Goal: Task Accomplishment & Management: Use online tool/utility

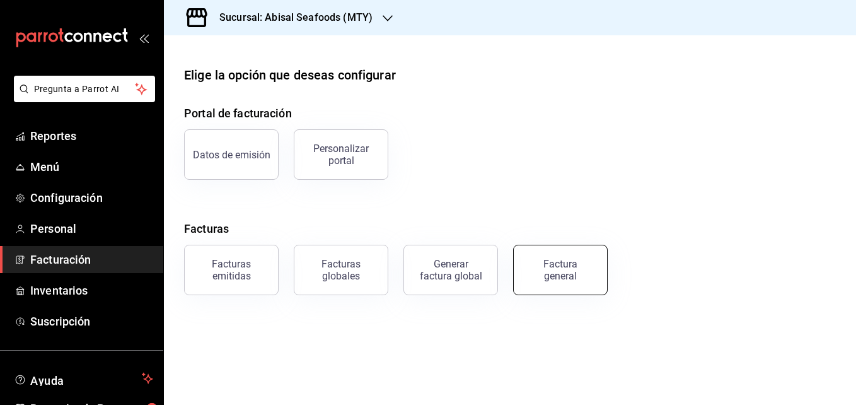
click at [550, 257] on button "Factura general" at bounding box center [560, 270] width 95 height 50
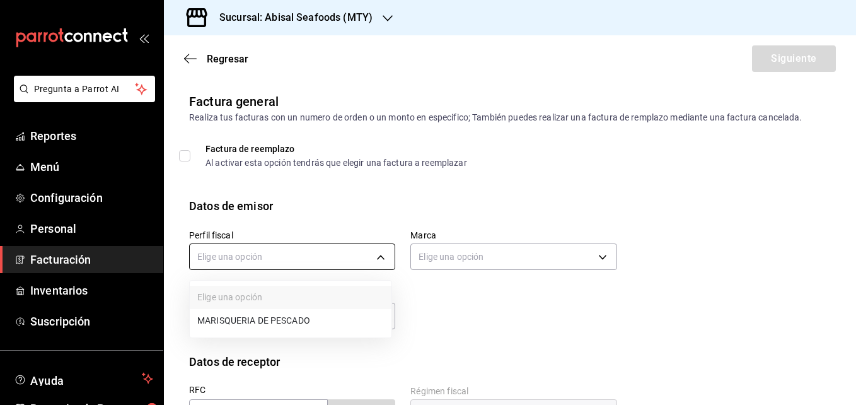
click at [296, 246] on body "Pregunta a Parrot AI Reportes Menú Configuración Personal Facturación Inventari…" at bounding box center [428, 202] width 856 height 405
click at [299, 315] on li "MARISQUERIA DE PESCADO" at bounding box center [291, 320] width 202 height 23
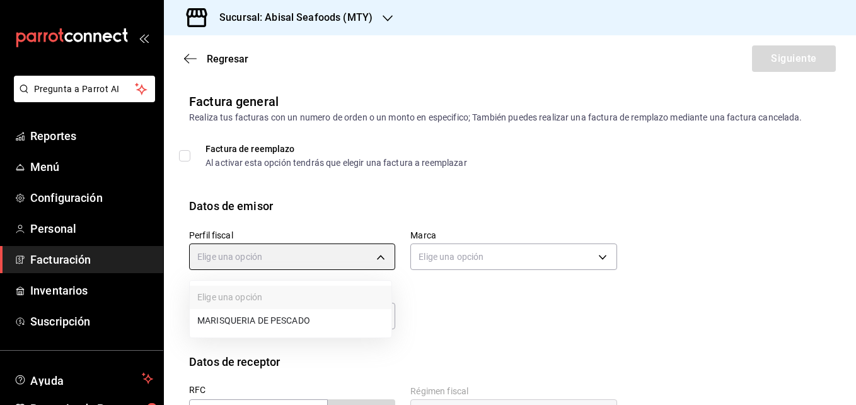
type input "8d0781c9-0617-4617-9c81-c8beaae23dca"
type input "68f4e66d-7244-494a-8615-6e7c56e9f5d0"
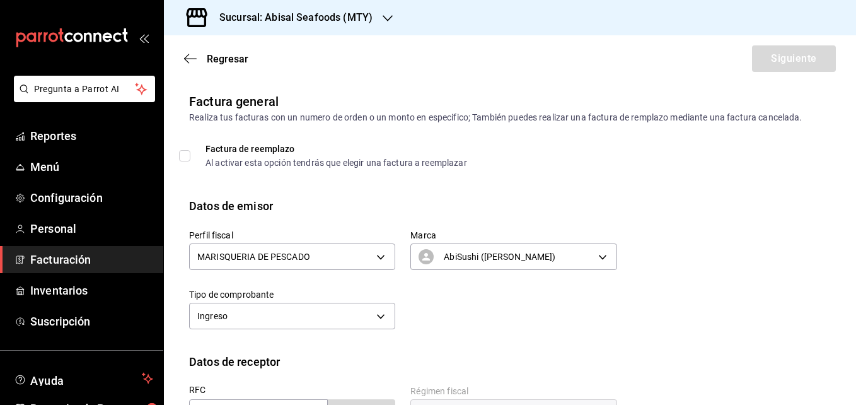
click at [188, 65] on div "Regresar Siguiente" at bounding box center [510, 58] width 692 height 47
click at [190, 59] on icon "button" at bounding box center [190, 58] width 13 height 11
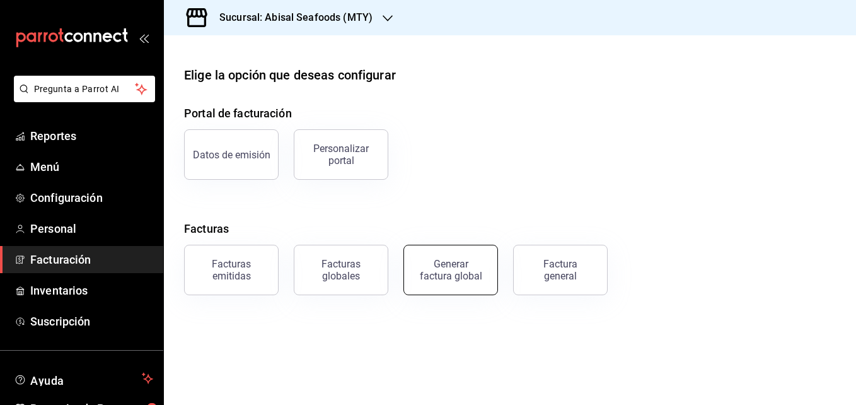
click at [478, 257] on button "Generar factura global" at bounding box center [450, 270] width 95 height 50
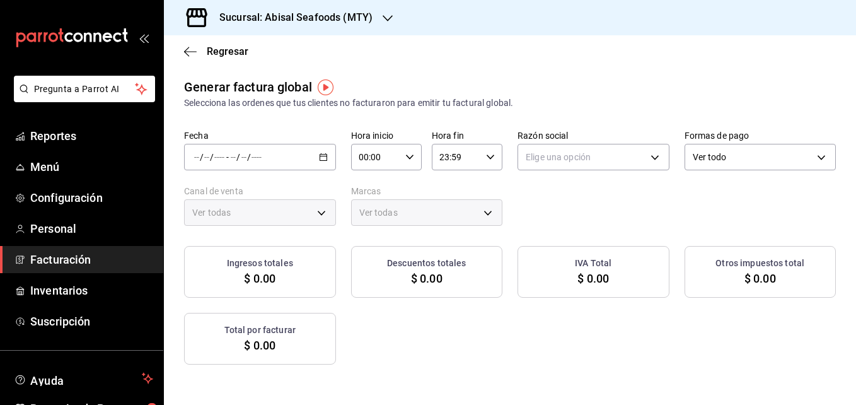
type input "PARROT,UBER_EATS,RAPPI,DIDI_FOOD,ONLINE"
click at [336, 157] on div "/ / - / /" at bounding box center [260, 157] width 152 height 26
click at [253, 192] on span "Rango de fechas" at bounding box center [244, 194] width 98 height 13
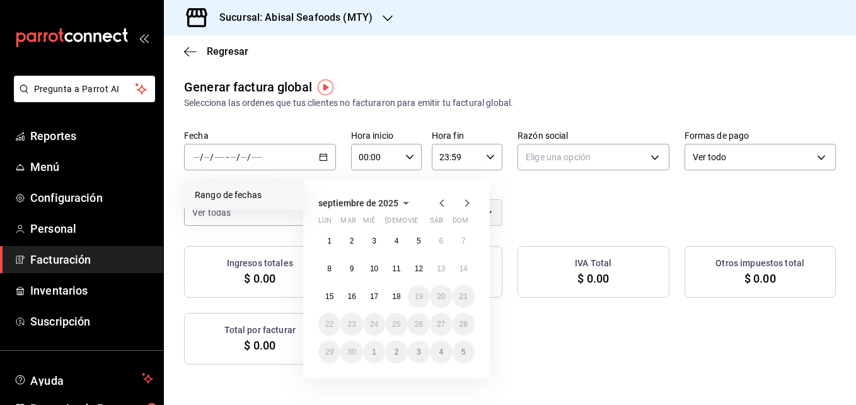
click at [436, 205] on icon "button" at bounding box center [441, 202] width 15 height 15
click at [421, 238] on button "1" at bounding box center [419, 240] width 22 height 23
click at [470, 355] on button "31" at bounding box center [464, 351] width 22 height 23
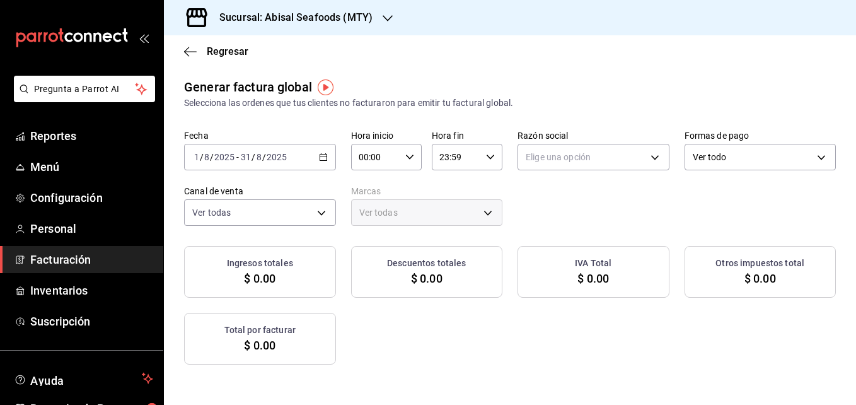
click at [446, 226] on div "Generar factura global Selecciona las ordenes que tus clientes no facturaron pa…" at bounding box center [510, 221] width 692 height 287
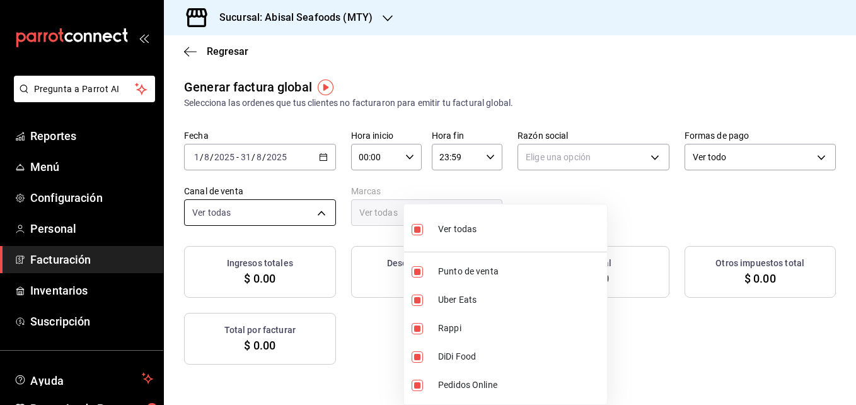
click at [447, 221] on body "Pregunta a Parrot AI Reportes Menú Configuración Personal Facturación Inventari…" at bounding box center [428, 202] width 856 height 405
click at [457, 190] on div at bounding box center [428, 202] width 856 height 405
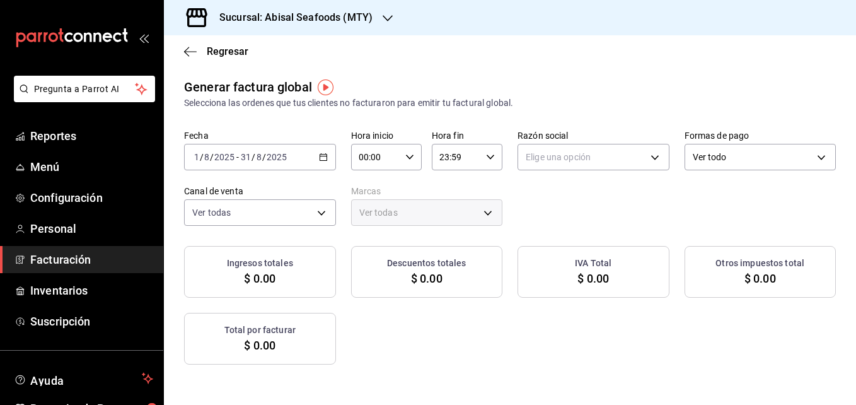
click at [685, 170] on div "Ver todo ALL" at bounding box center [761, 155] width 152 height 32
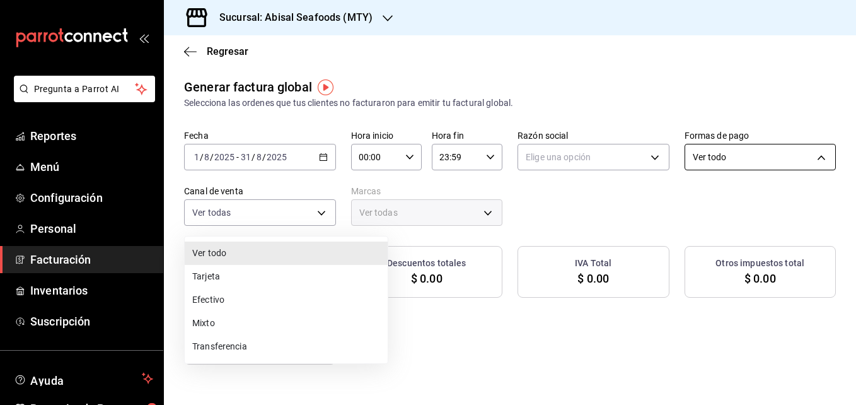
click at [352, 209] on body "Pregunta a Parrot AI Reportes Menú Configuración Personal Facturación Inventari…" at bounding box center [428, 202] width 856 height 405
click at [319, 288] on li "Efectivo" at bounding box center [286, 299] width 203 height 23
type input "CASH"
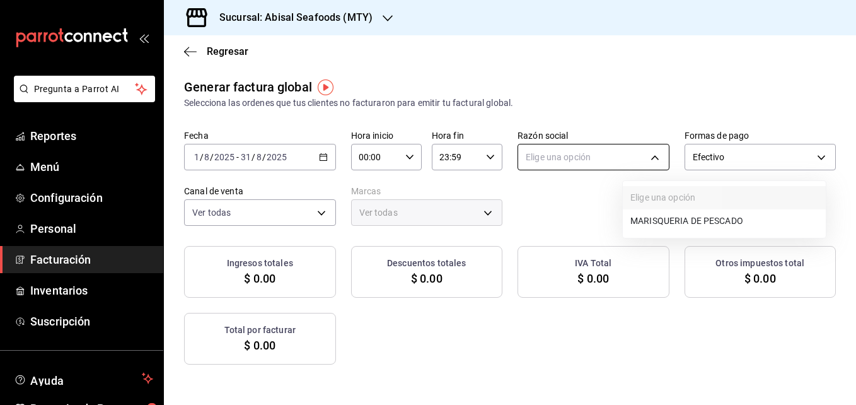
click at [660, 166] on body "Pregunta a Parrot AI Reportes Menú Configuración Personal Facturación Inventari…" at bounding box center [428, 202] width 856 height 405
click at [662, 217] on li "MARISQUERIA DE PESCADO" at bounding box center [724, 220] width 203 height 23
type input "8d0781c9-0617-4617-9c81-c8beaae23dca"
type input "68f4e66d-7244-494a-8615-6e7c56e9f5d0,f2a1835b-2949-4300-b838-84f89487dfb3"
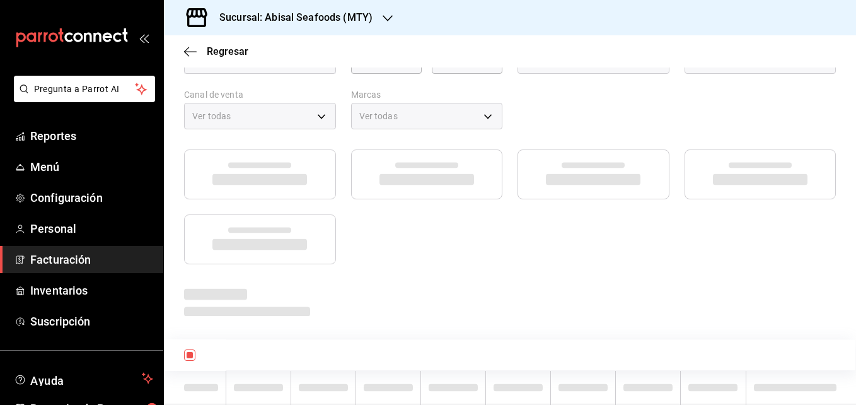
scroll to position [96, 0]
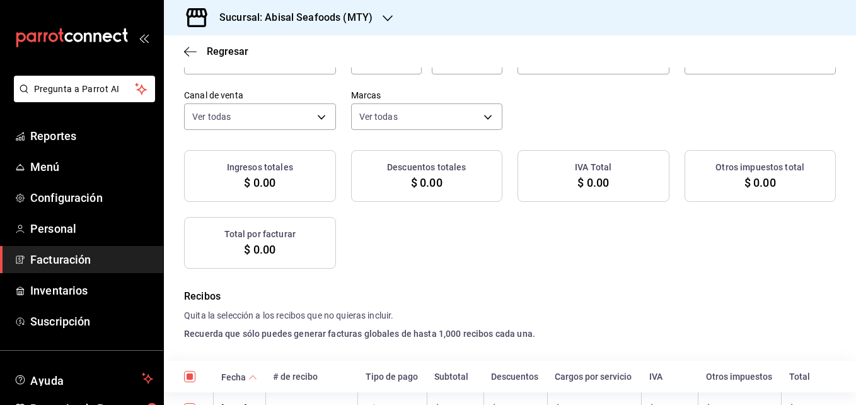
checkbox input "true"
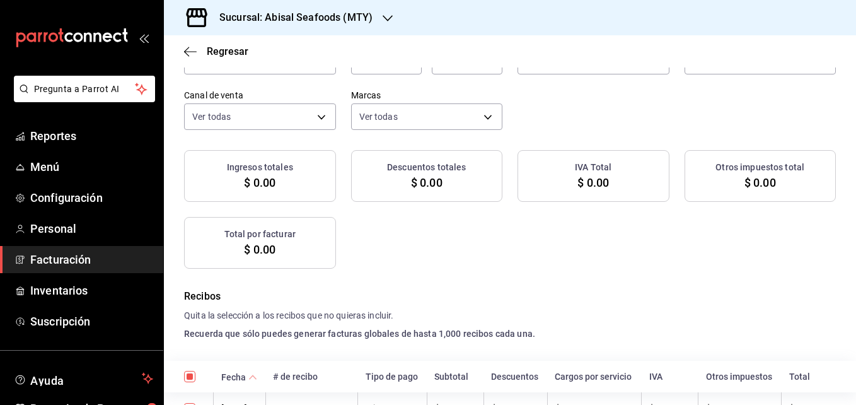
checkbox input "true"
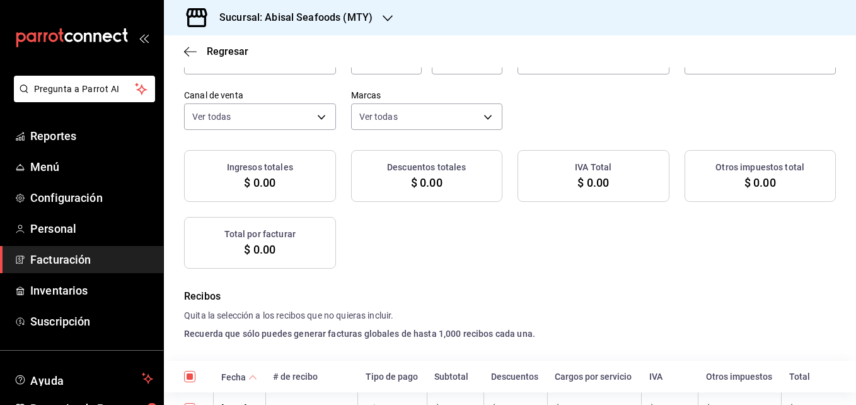
checkbox input "true"
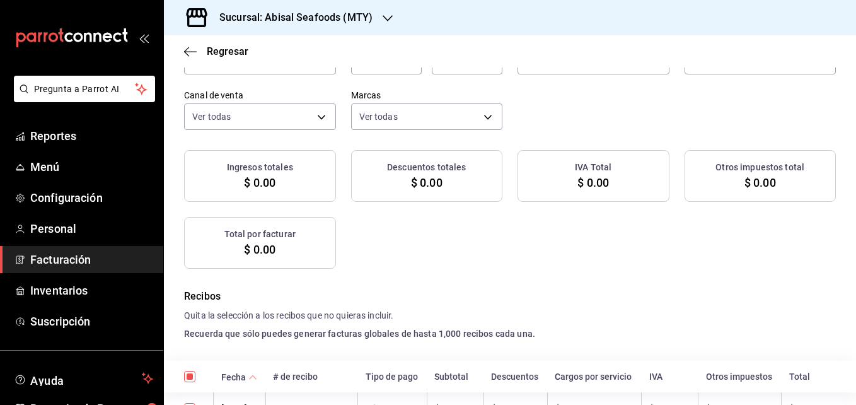
checkbox input "true"
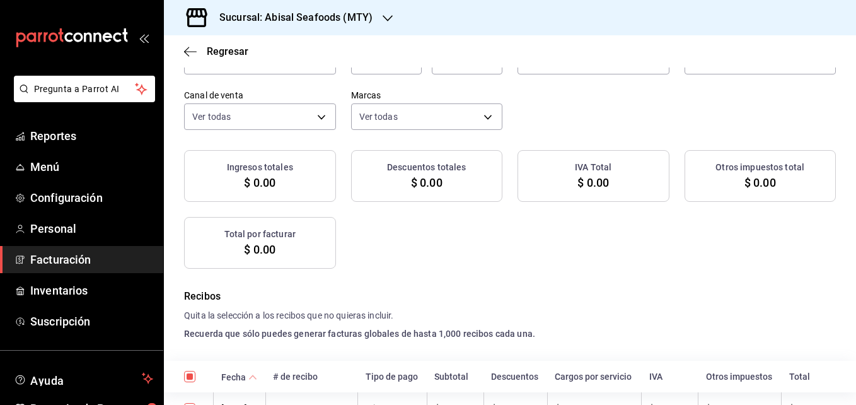
checkbox input "true"
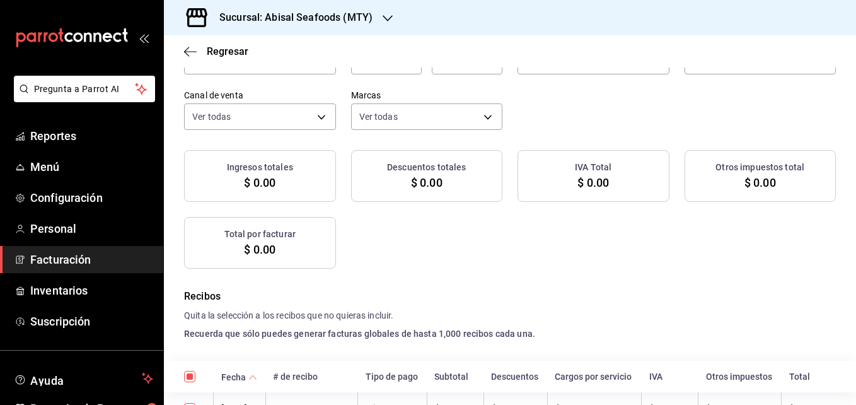
checkbox input "true"
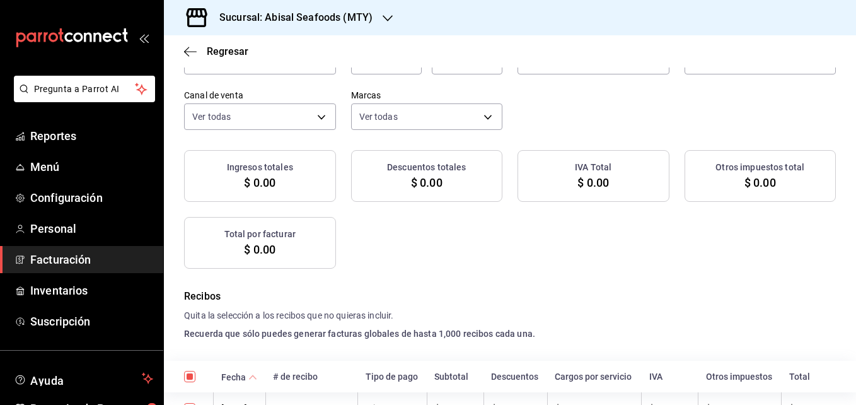
checkbox input "true"
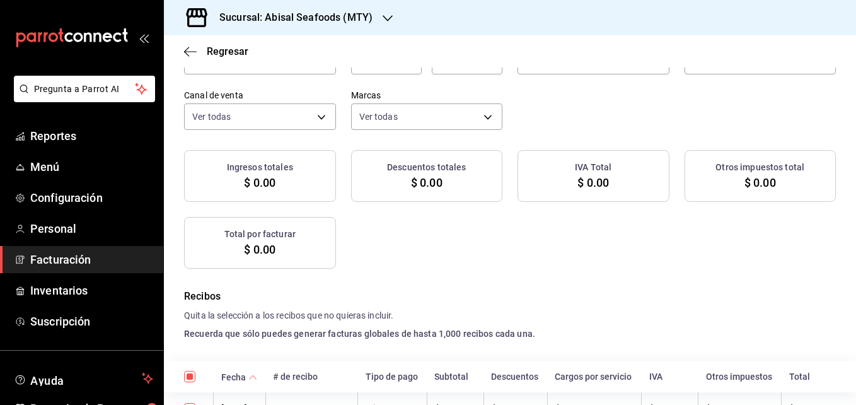
checkbox input "true"
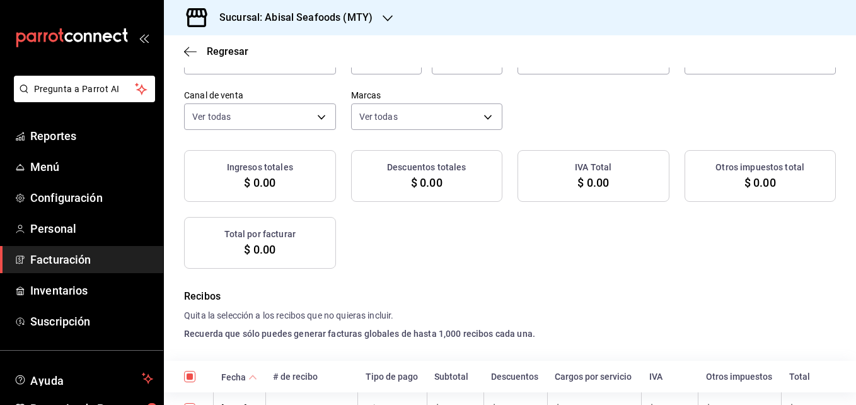
checkbox input "true"
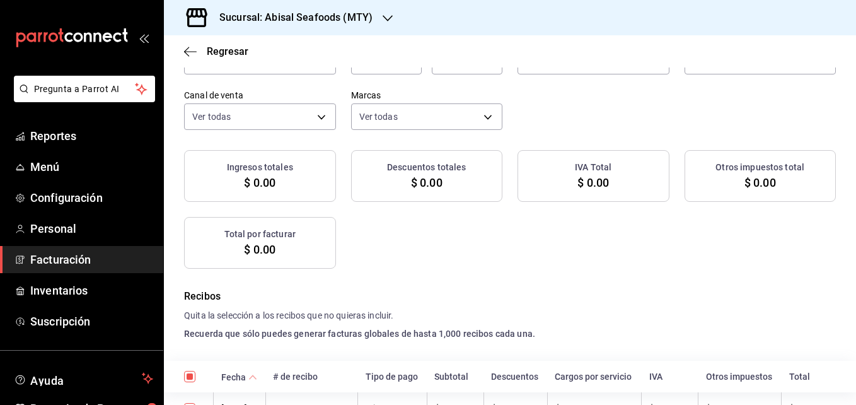
checkbox input "true"
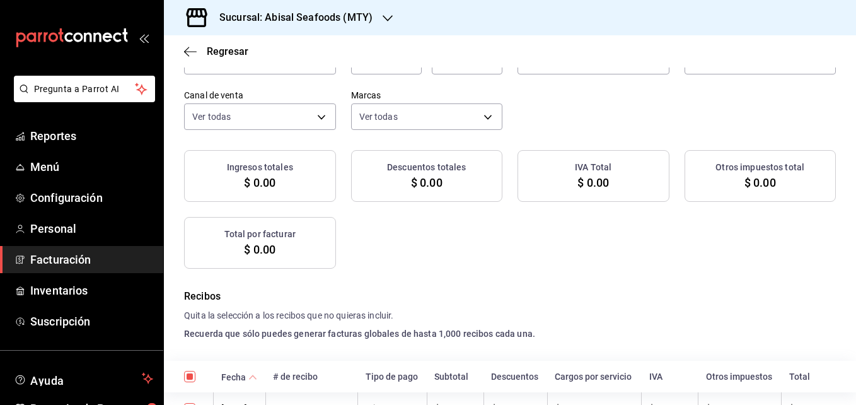
checkbox input "true"
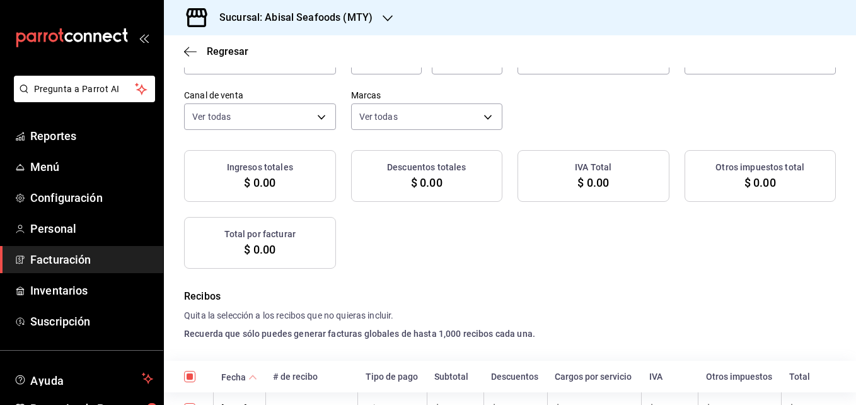
checkbox input "true"
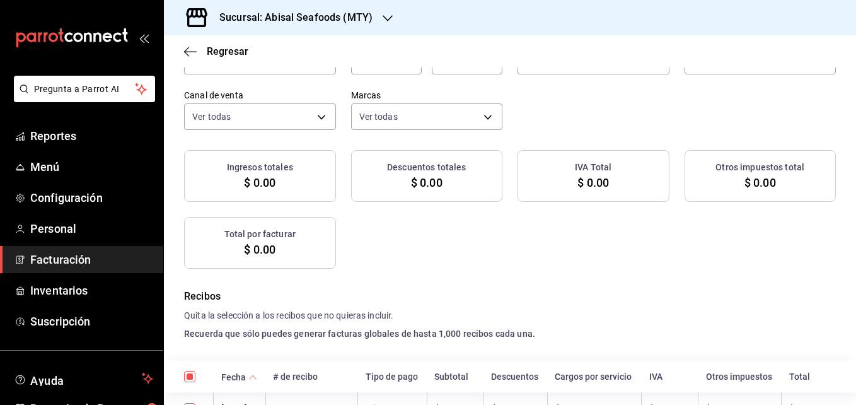
checkbox input "true"
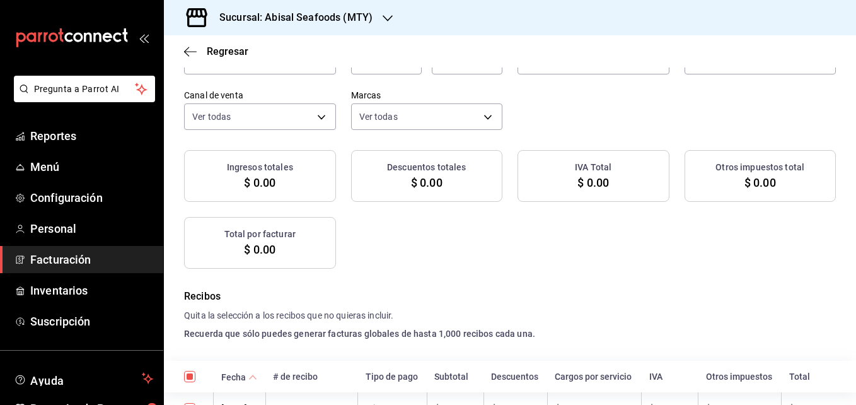
checkbox input "true"
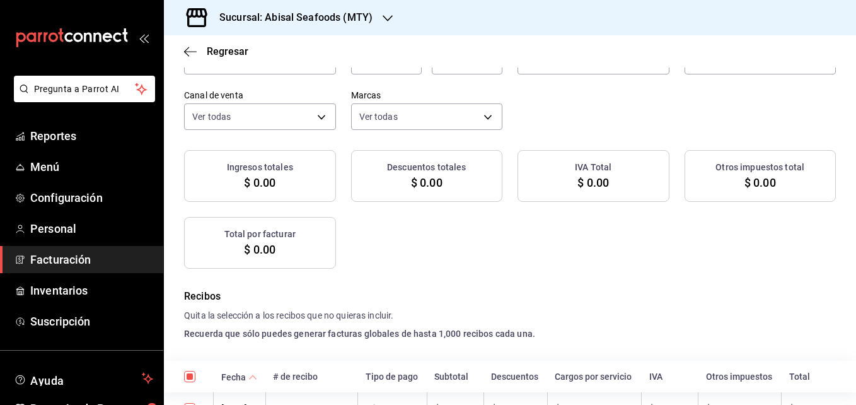
checkbox input "true"
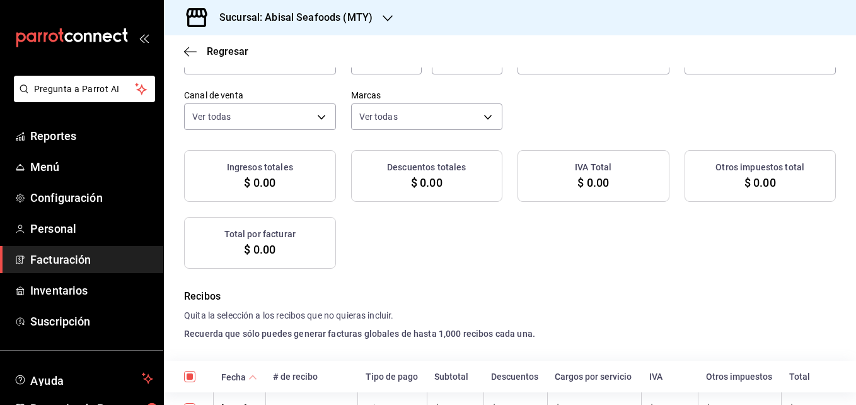
checkbox input "true"
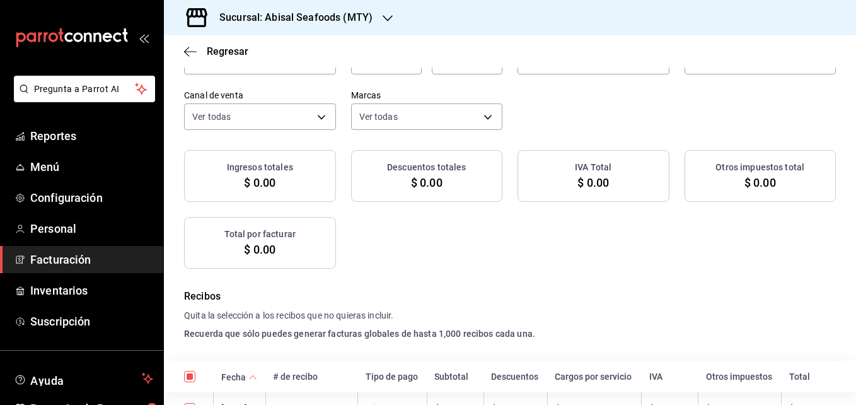
checkbox input "true"
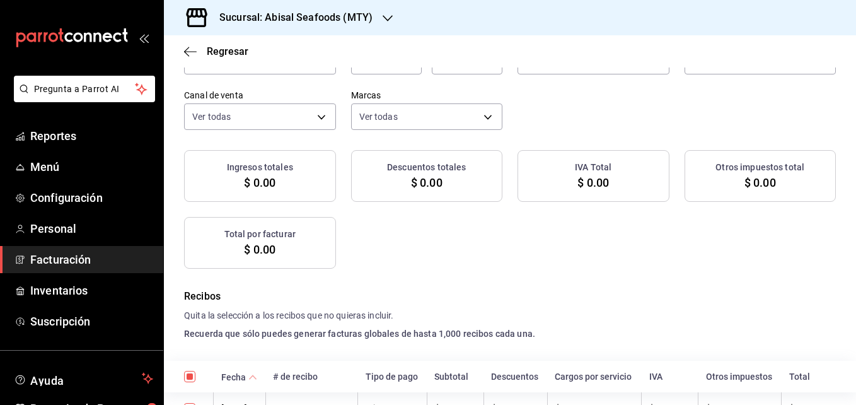
checkbox input "true"
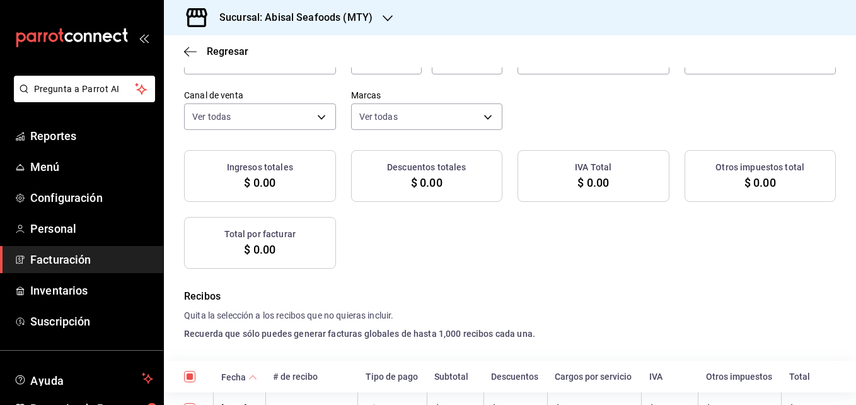
checkbox input "true"
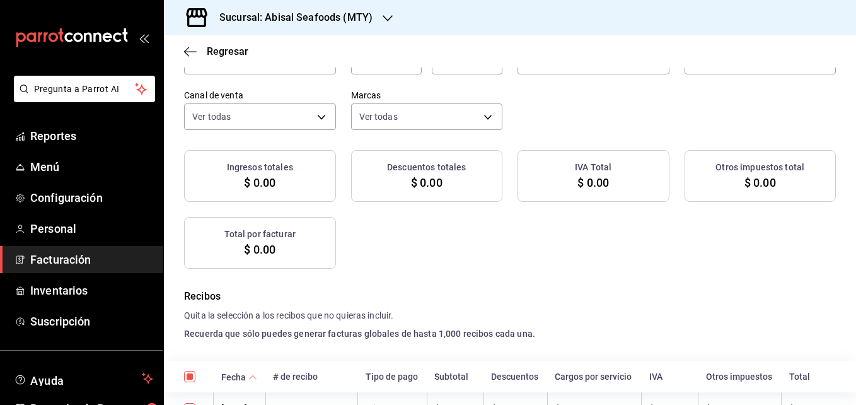
checkbox input "true"
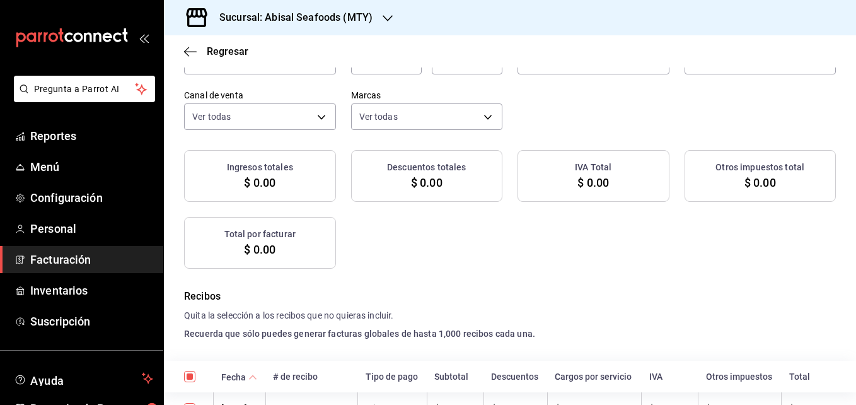
checkbox input "true"
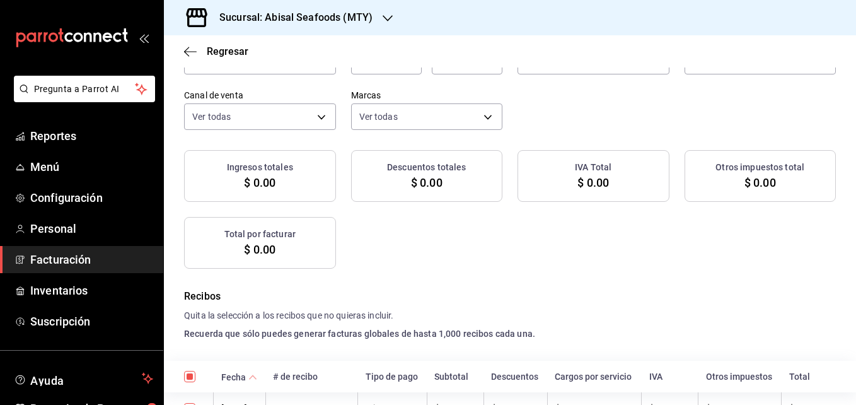
checkbox input "true"
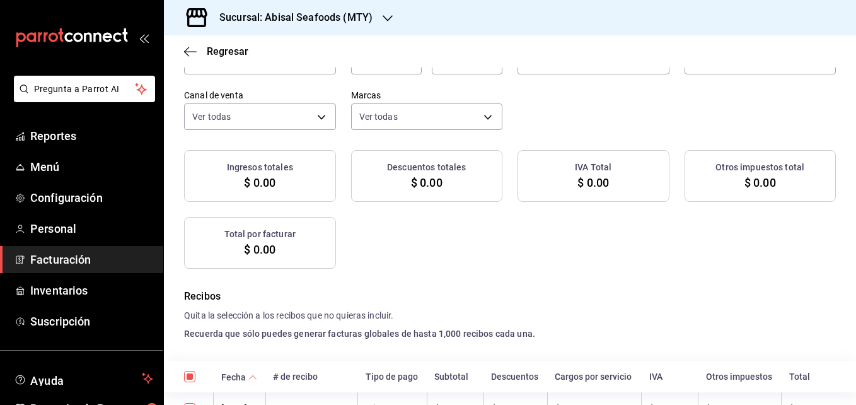
checkbox input "true"
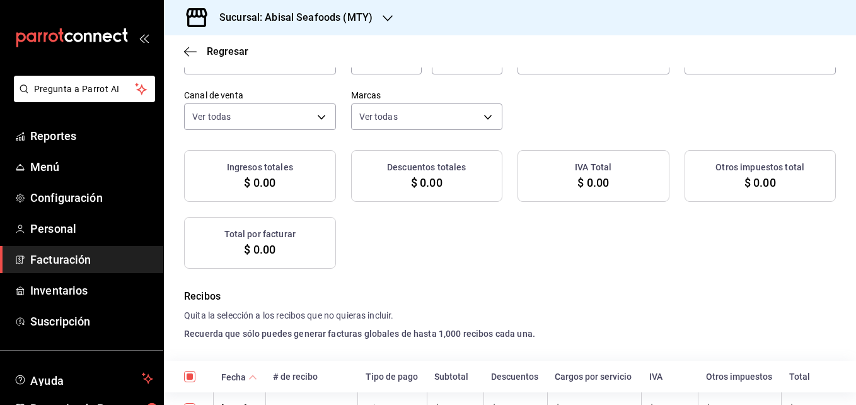
checkbox input "true"
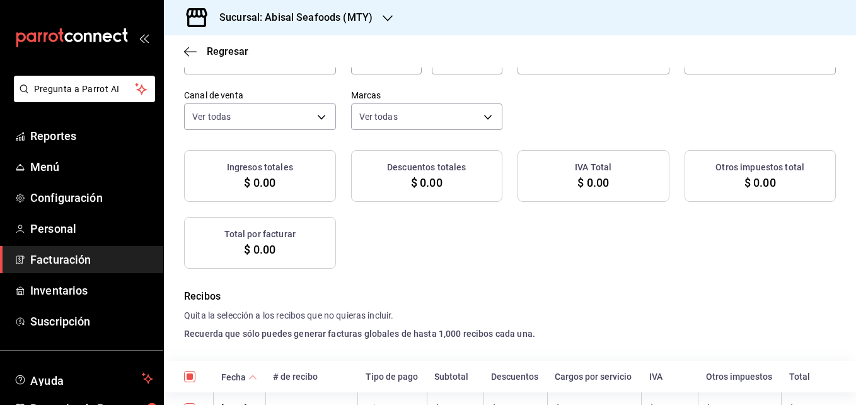
checkbox input "true"
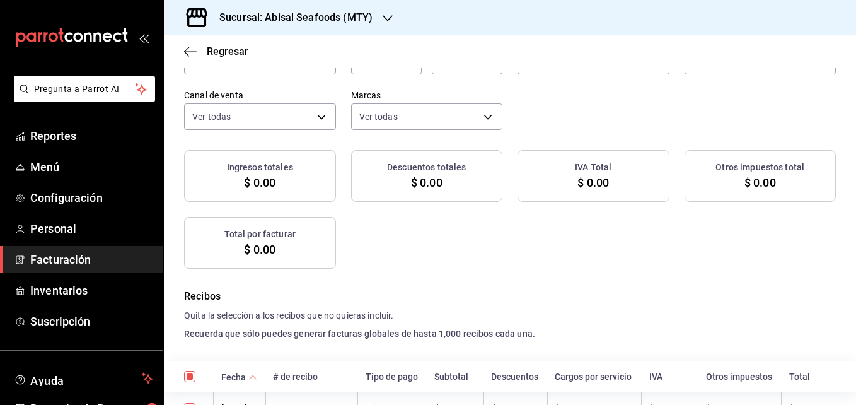
checkbox input "true"
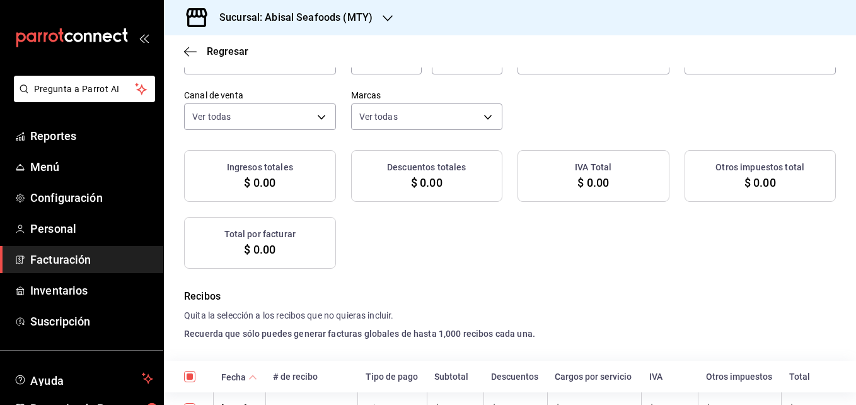
checkbox input "true"
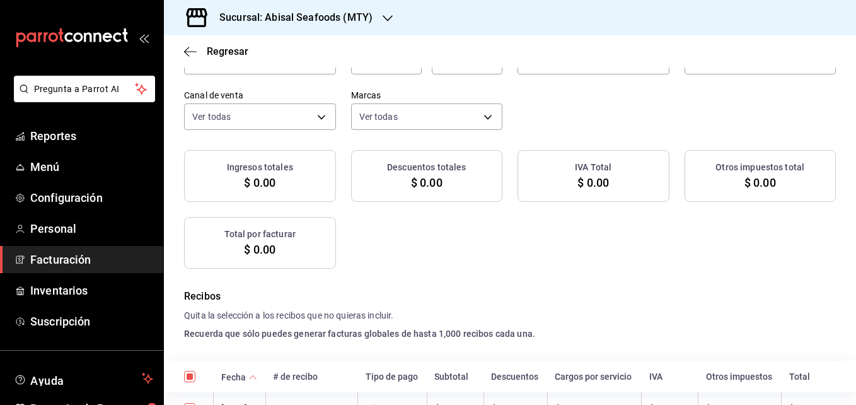
checkbox input "true"
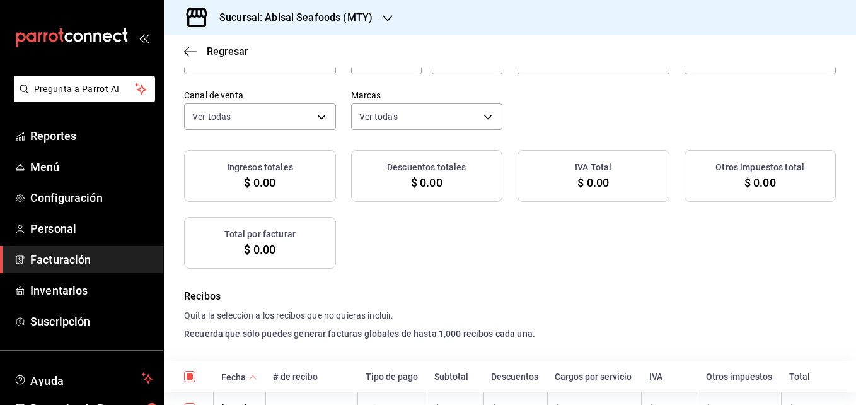
checkbox input "true"
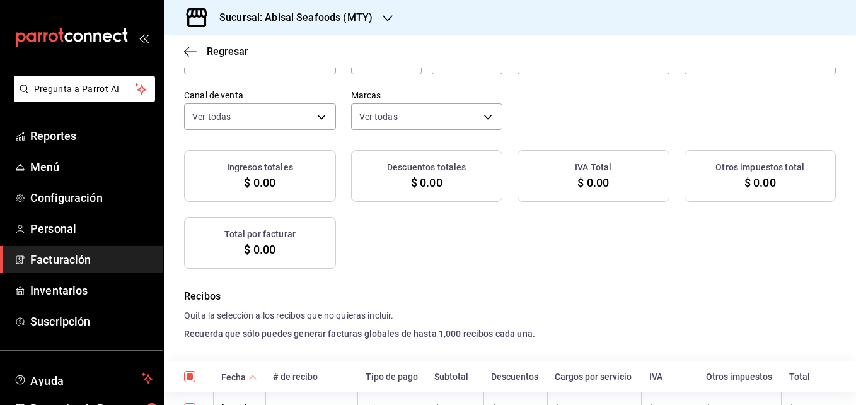
checkbox input "true"
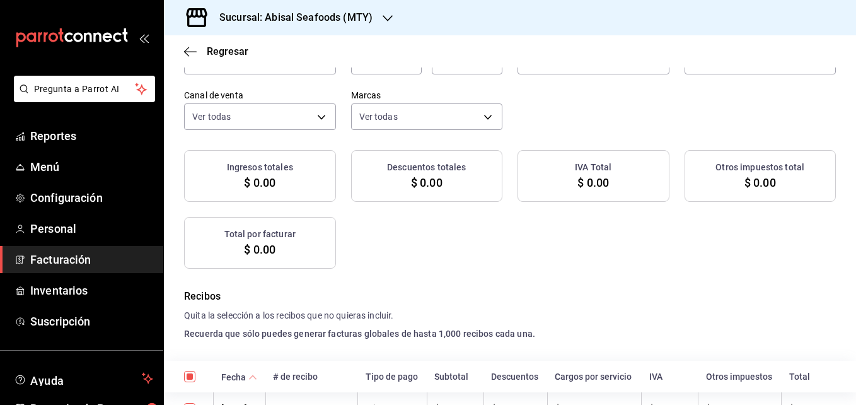
checkbox input "true"
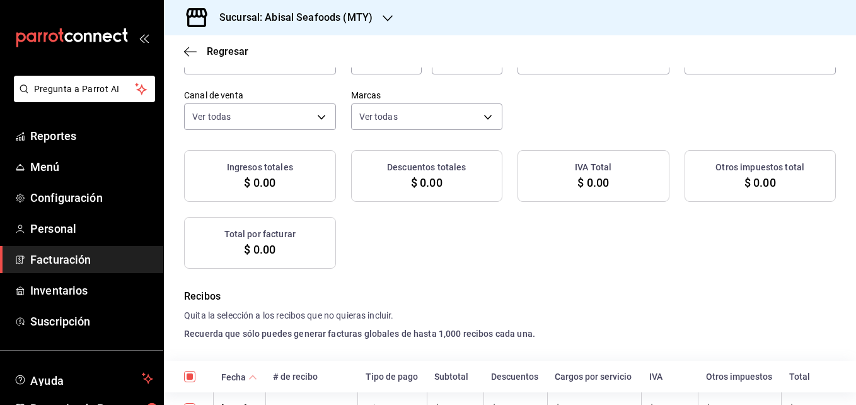
checkbox input "true"
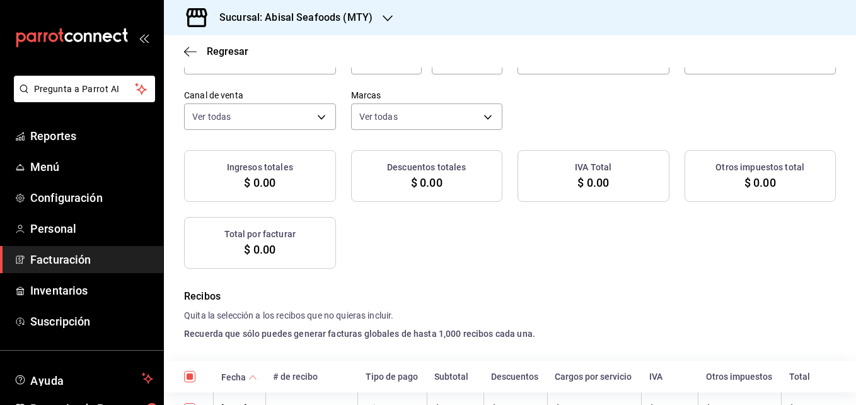
checkbox input "true"
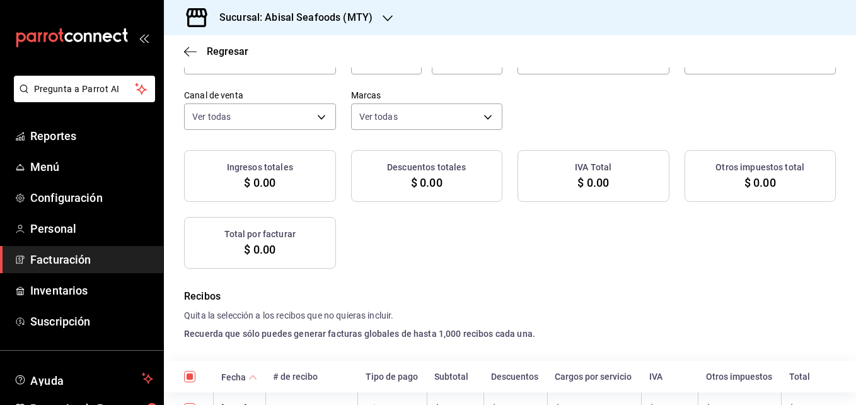
checkbox input "true"
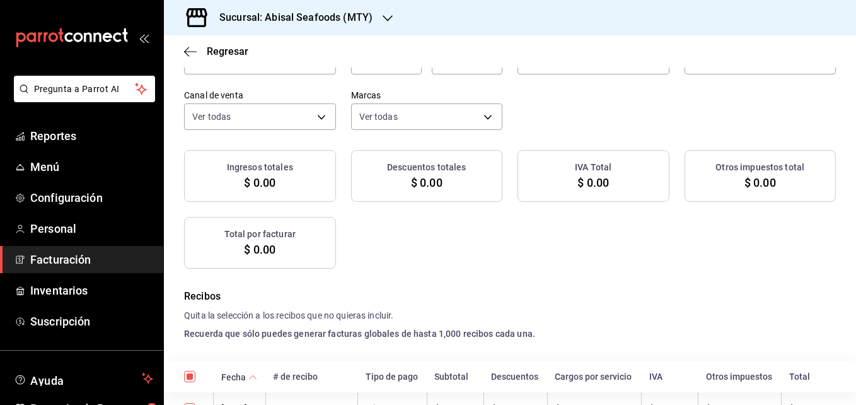
checkbox input "true"
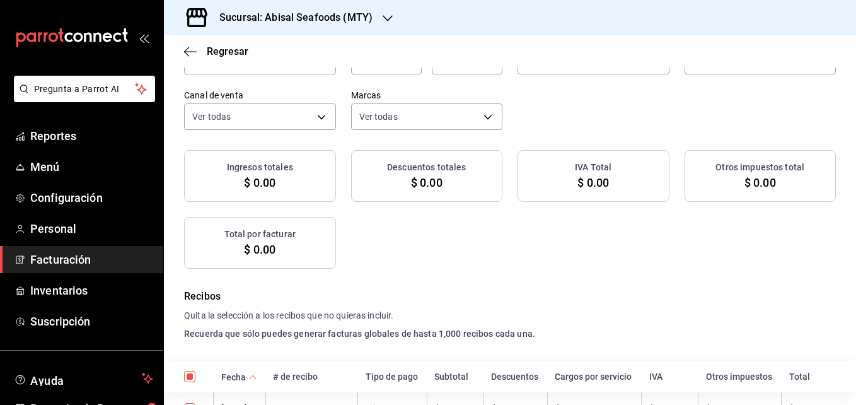
checkbox input "true"
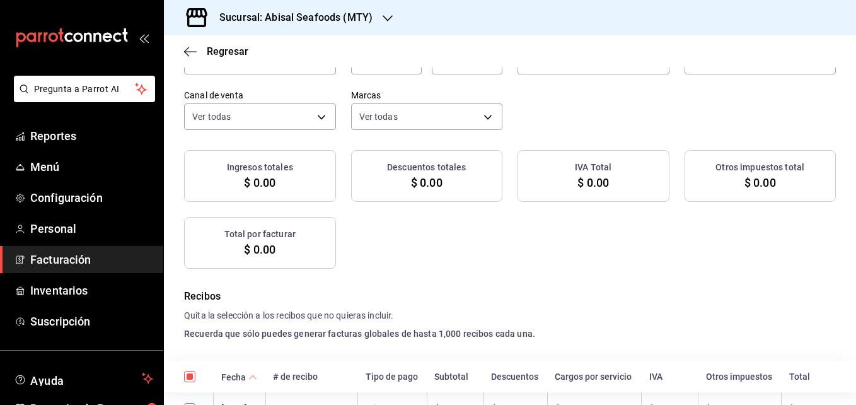
checkbox input "true"
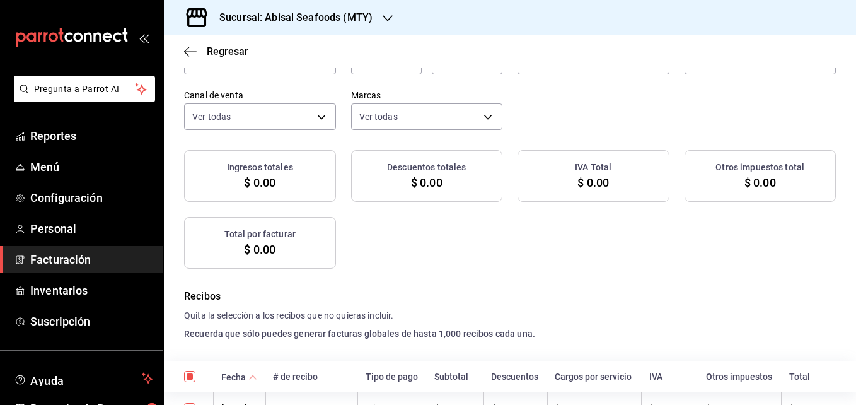
checkbox input "true"
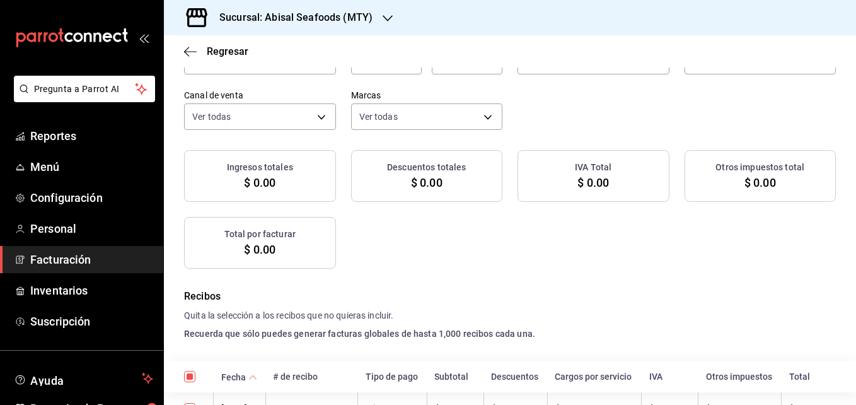
checkbox input "true"
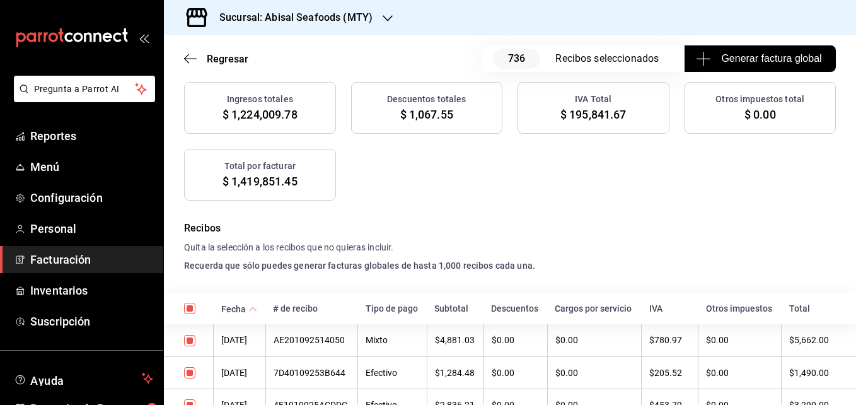
scroll to position [172, 0]
